Goal: Understand process/instructions: Learn how to perform a task or action

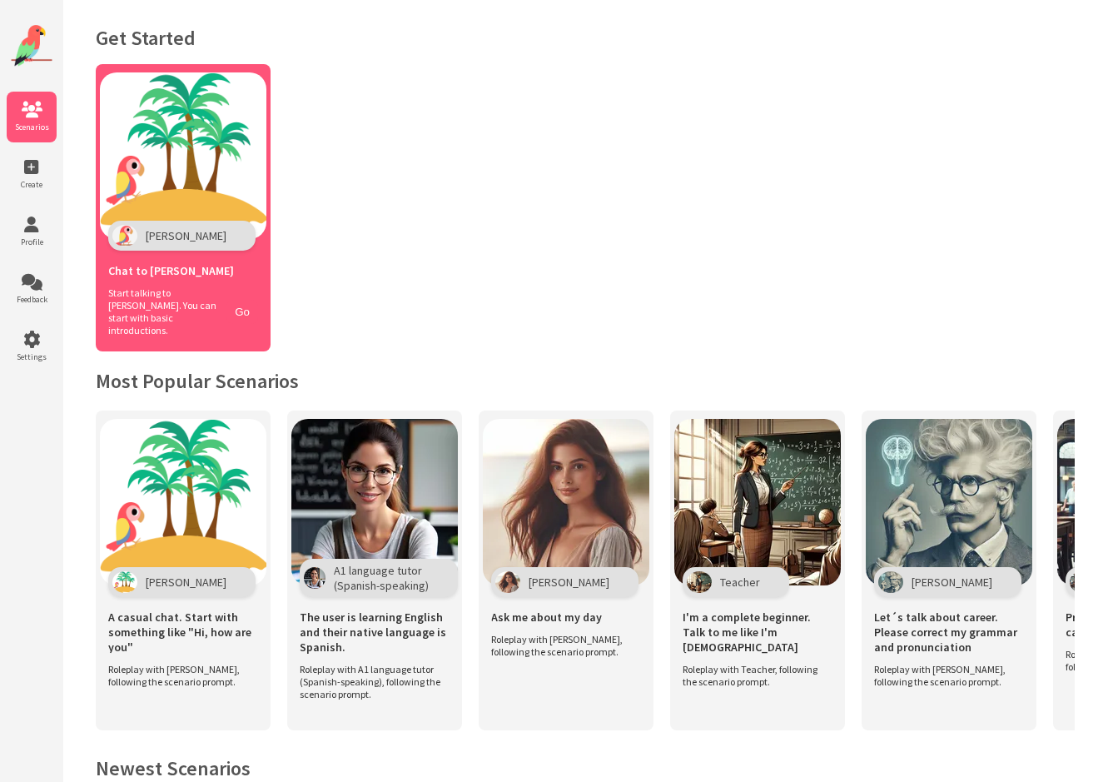
click at [236, 318] on div "Start talking to Polly. You can start with basic introductions. Go" at bounding box center [183, 311] width 150 height 50
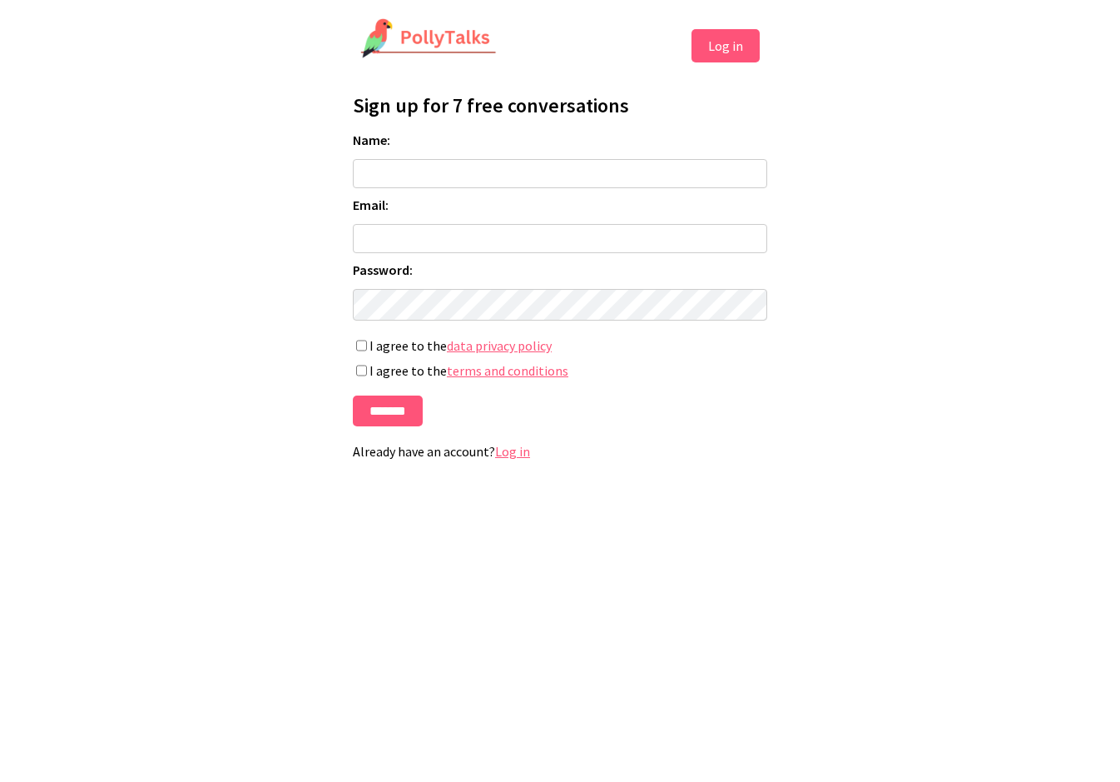
click at [505, 370] on link "terms and conditions" at bounding box center [508, 370] width 122 height 17
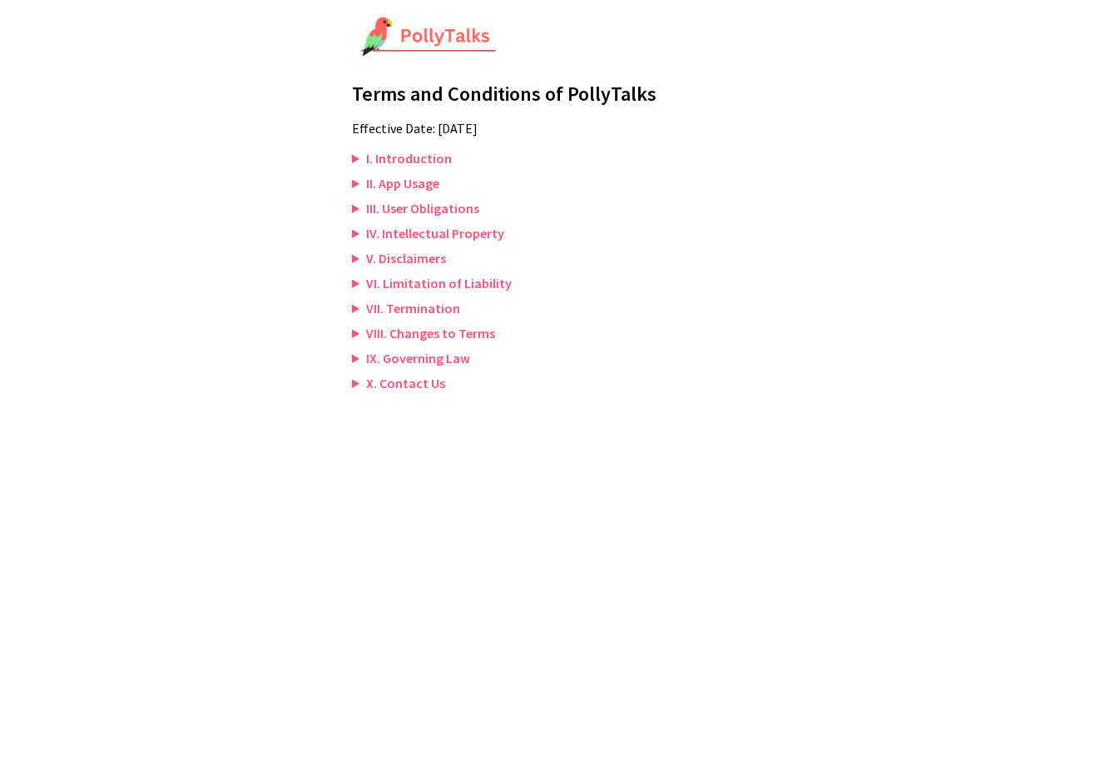
click at [352, 330] on summary "VIII. Changes to Terms" at bounding box center [560, 333] width 416 height 17
